Goal: Task Accomplishment & Management: Use online tool/utility

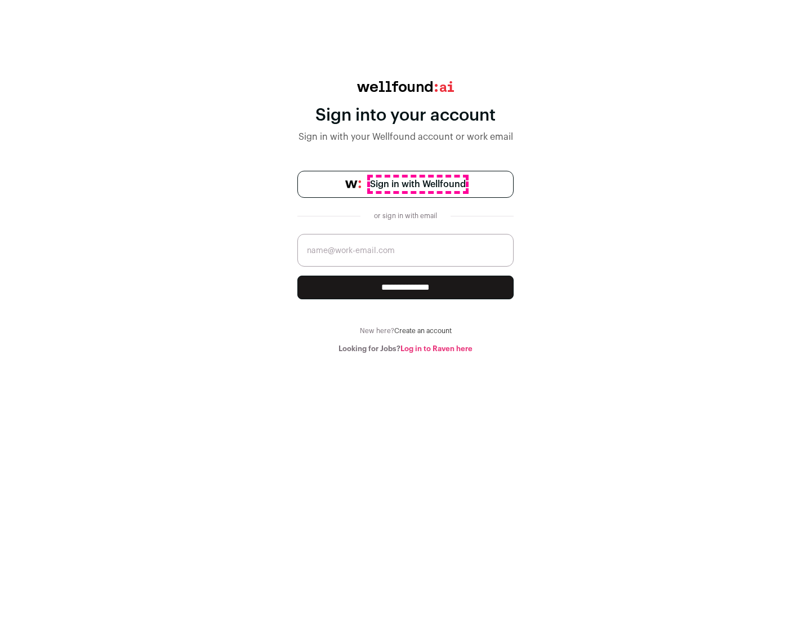
click at [417, 184] on span "Sign in with Wellfound" at bounding box center [418, 184] width 96 height 14
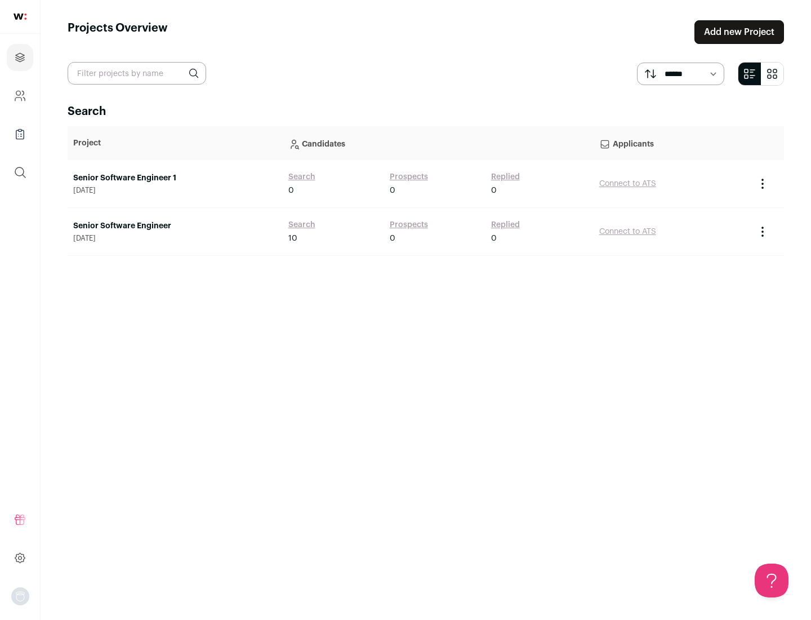
click at [175, 226] on link "Senior Software Engineer" at bounding box center [175, 225] width 204 height 11
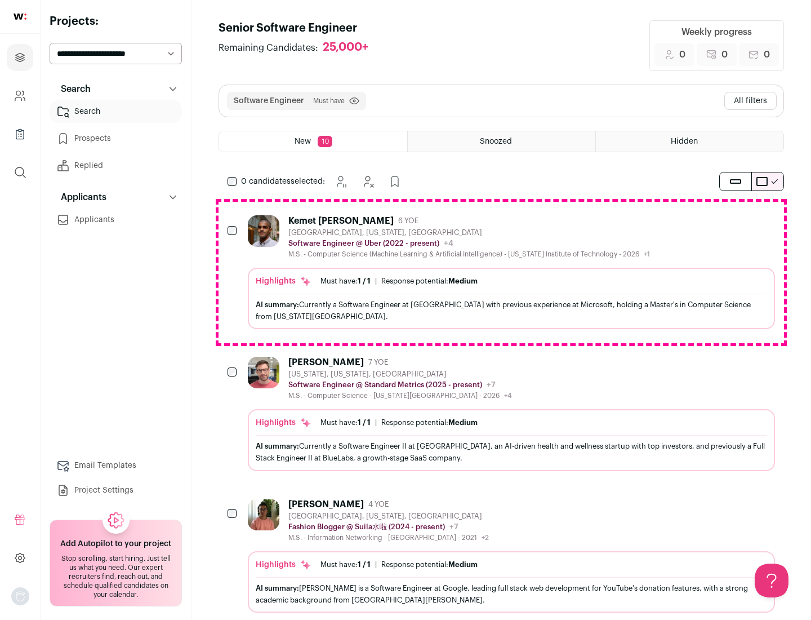
click at [501, 272] on div "Highlights Must have: 1 / 1 How many must haves have been fulfilled? | Response…" at bounding box center [511, 298] width 527 height 61
